Goal: Check status: Check status

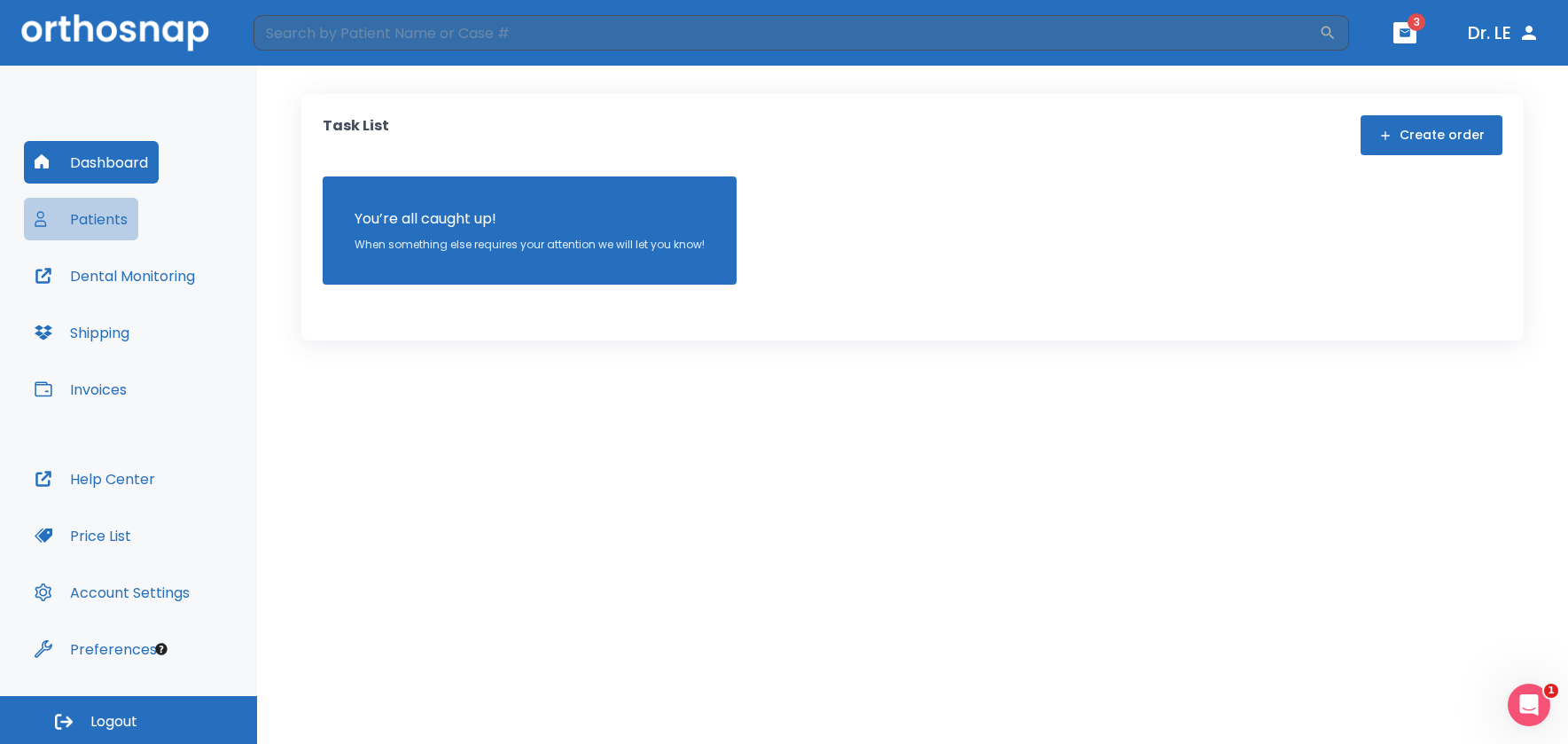
click at [98, 225] on button "Patients" at bounding box center [81, 219] width 114 height 43
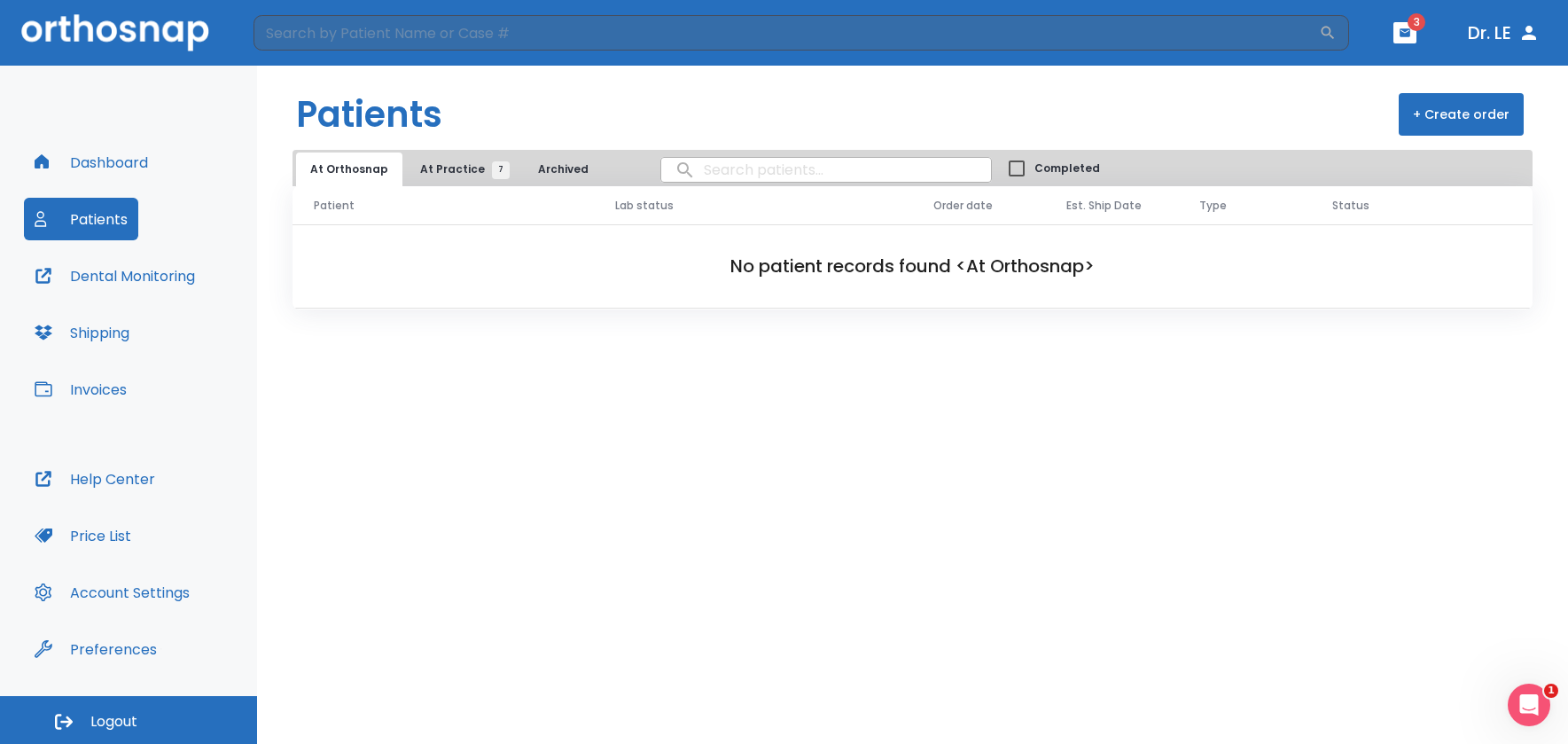
click at [424, 171] on span "At Practice 7" at bounding box center [461, 169] width 81 height 16
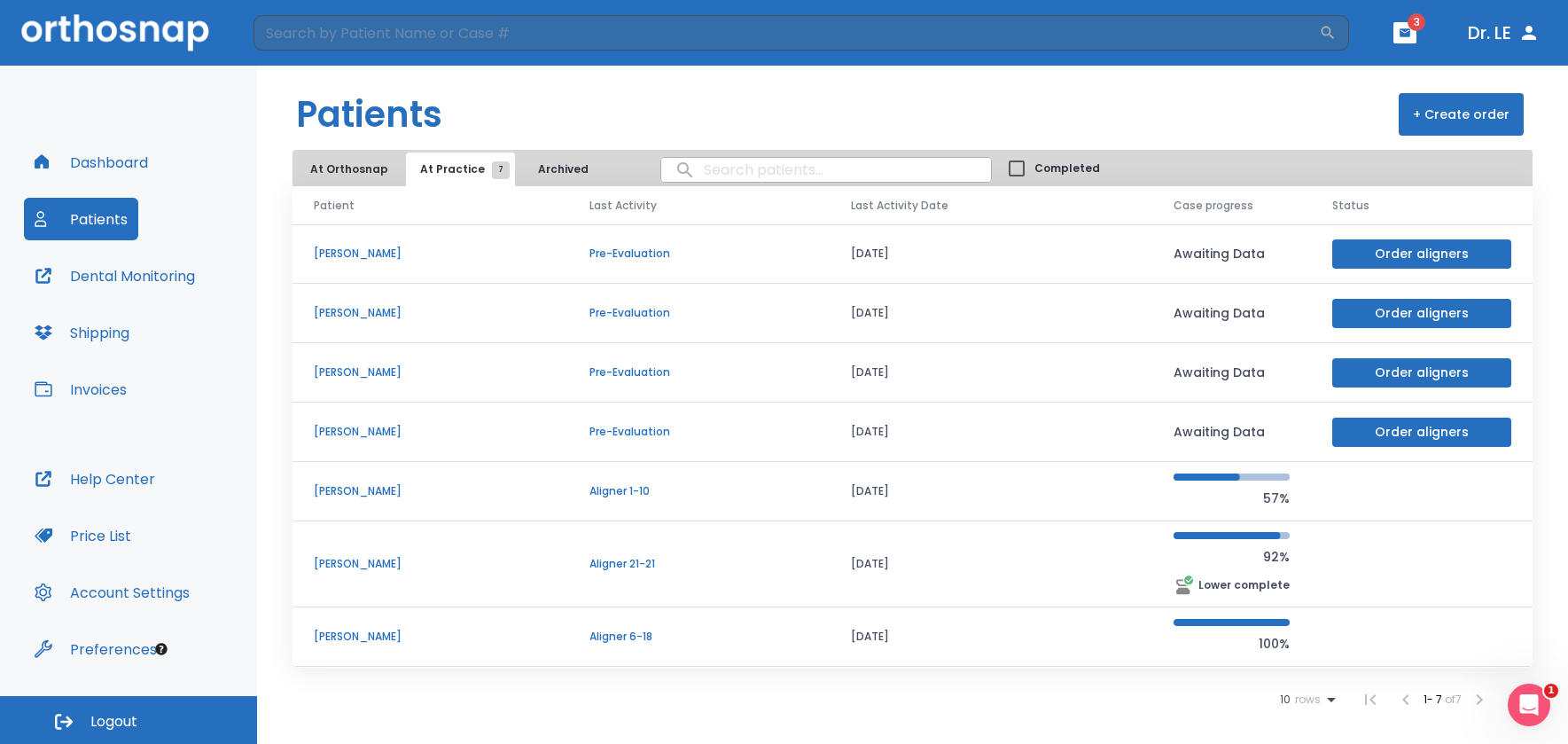
click at [388, 639] on p "[PERSON_NAME]" at bounding box center [430, 637] width 233 height 16
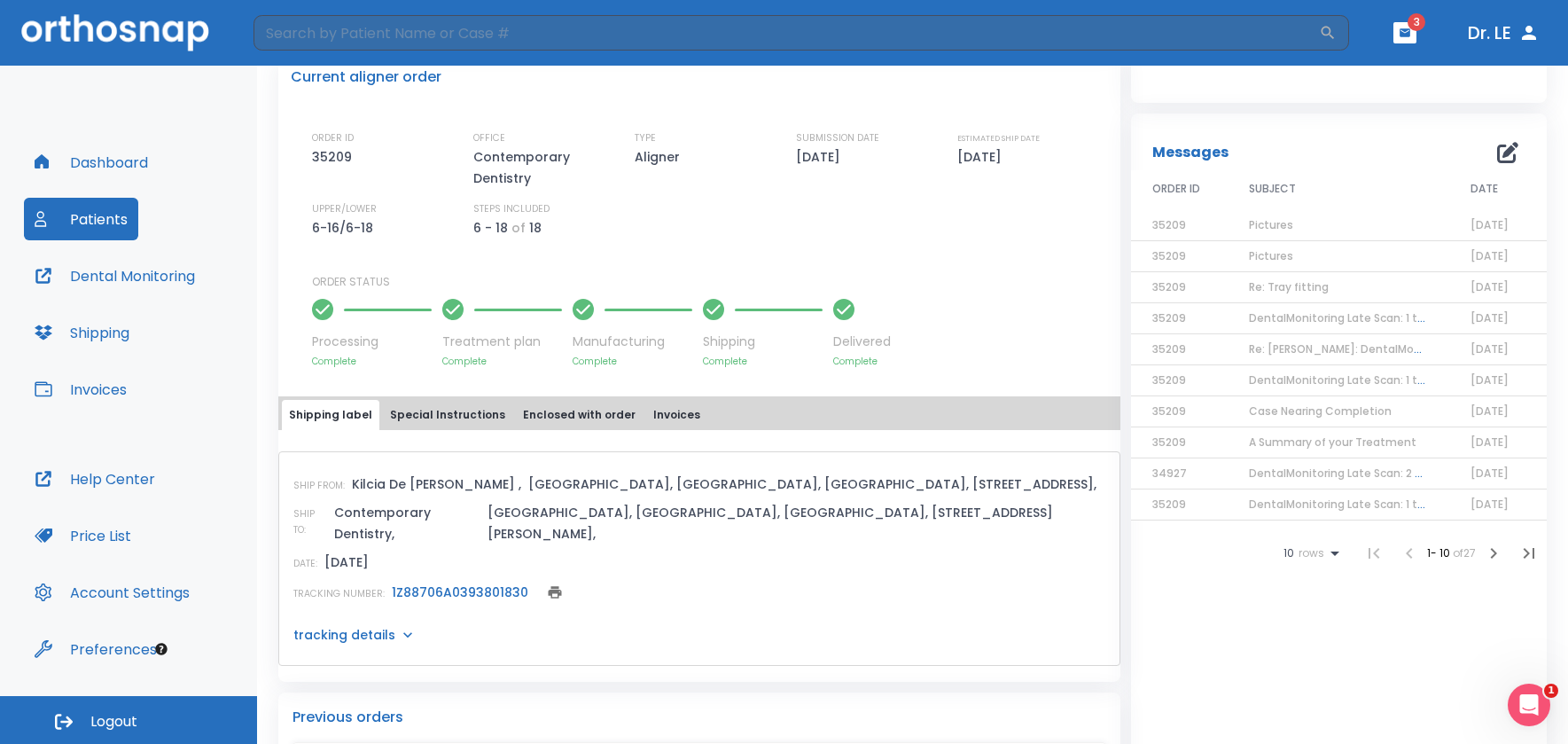
scroll to position [258, 0]
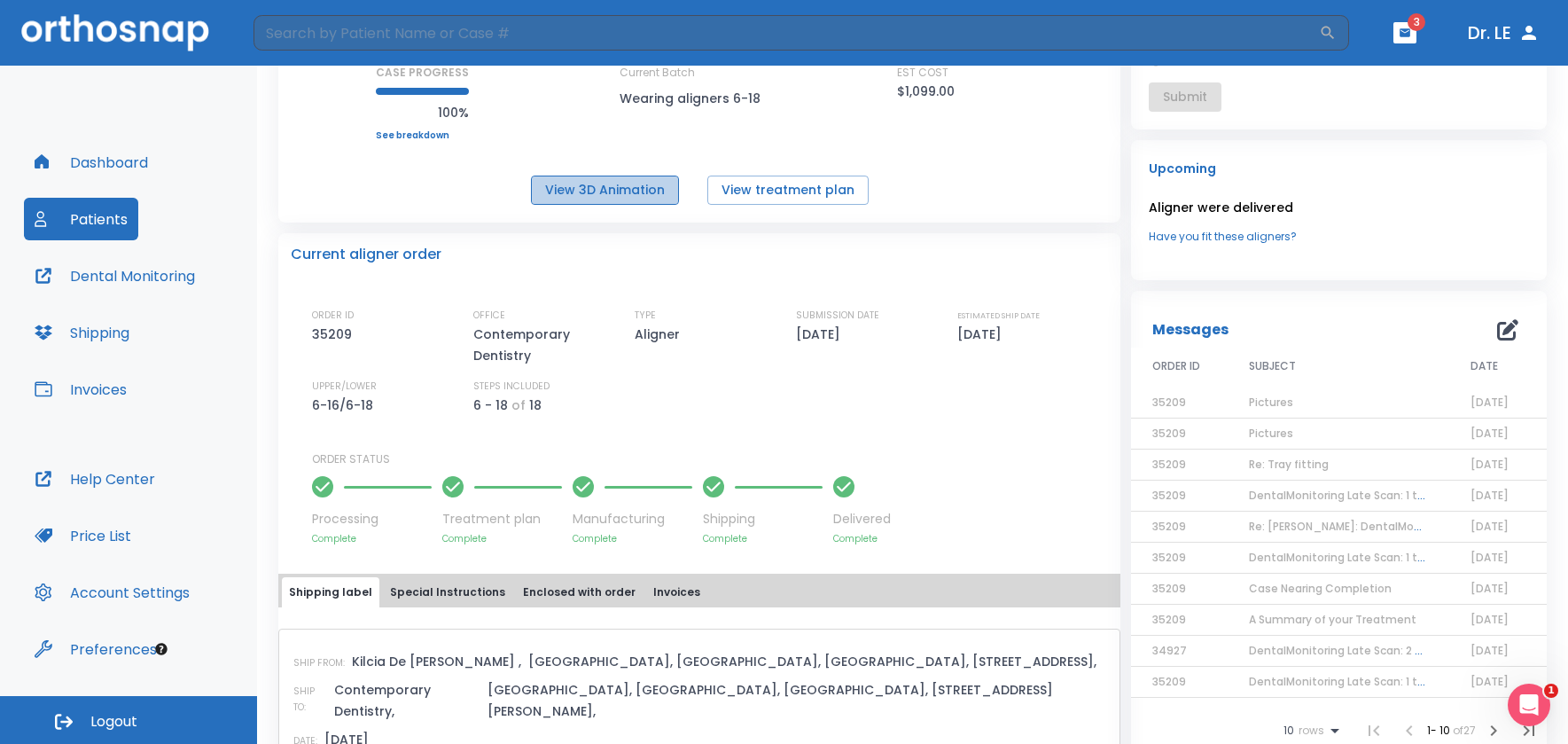
click at [651, 192] on button "View 3D Animation" at bounding box center [605, 190] width 148 height 29
